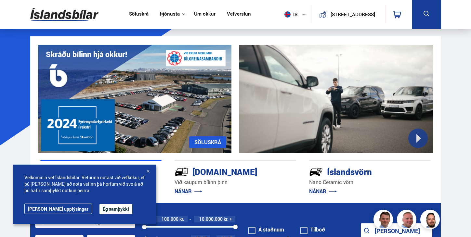
click at [99, 211] on button "Ég samþykki" at bounding box center [115, 209] width 33 height 10
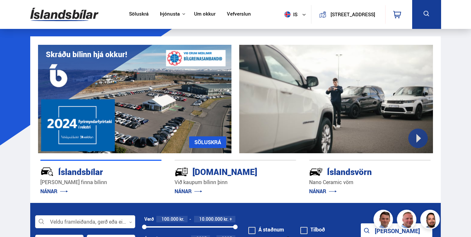
click at [234, 16] on link "Vefverslun" at bounding box center [239, 14] width 24 height 7
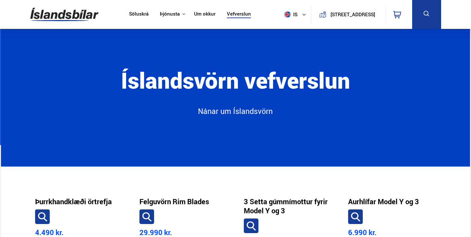
click at [76, 13] on img at bounding box center [64, 14] width 68 height 21
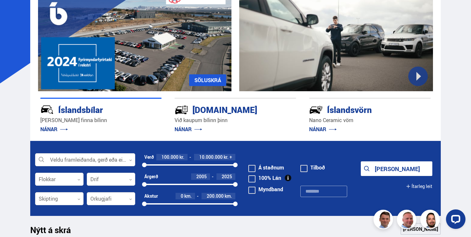
scroll to position [125, 0]
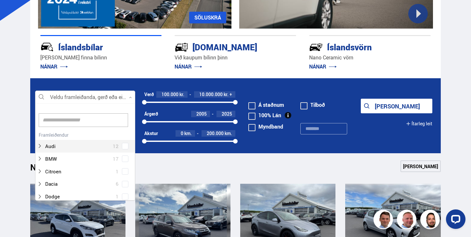
click at [126, 98] on div at bounding box center [85, 97] width 100 height 13
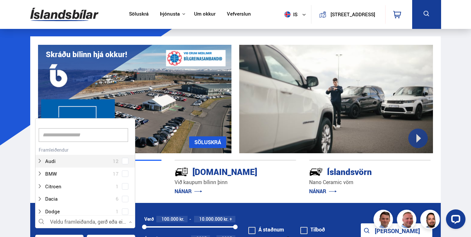
click at [91, 133] on input at bounding box center [83, 135] width 89 height 14
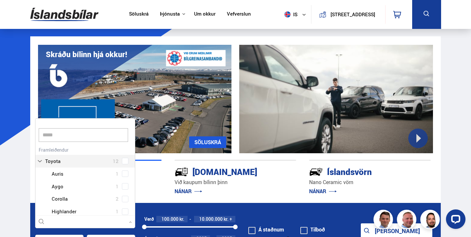
type input "******"
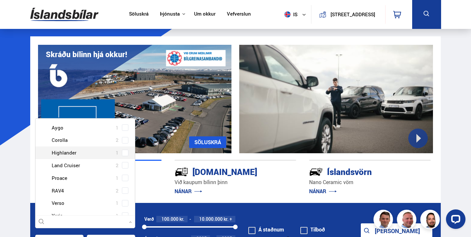
scroll to position [72, 0]
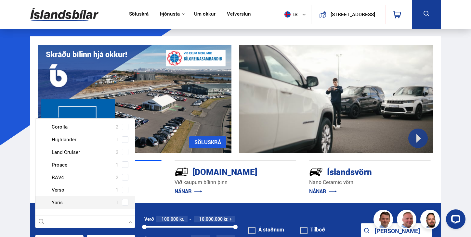
click at [77, 205] on div at bounding box center [91, 202] width 83 height 9
click at [125, 212] on span at bounding box center [125, 215] width 7 height 7
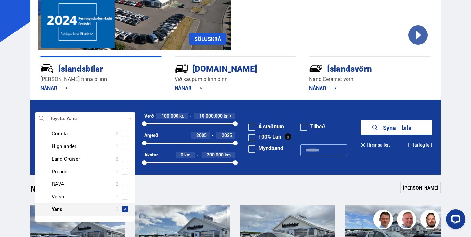
scroll to position [132, 0]
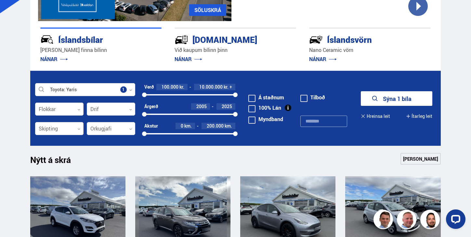
click at [191, 156] on div "Nýtt á skrá Sjá meira" at bounding box center [235, 161] width 411 height 16
click at [411, 99] on button "Sýna 1 bíla" at bounding box center [397, 98] width 72 height 15
